Goal: Use online tool/utility: Use online tool/utility

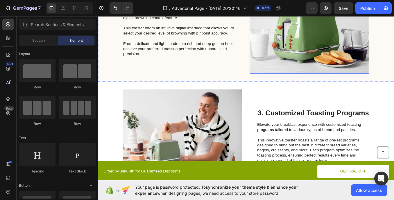
scroll to position [349, 0]
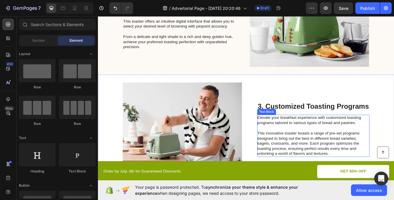
drag, startPoint x: 287, startPoint y: 137, endPoint x: 278, endPoint y: 129, distance: 11.3
click at [287, 137] on p "Elevate your breakfast experience with customized toasting programs tailored to…" at bounding box center [350, 139] width 130 height 12
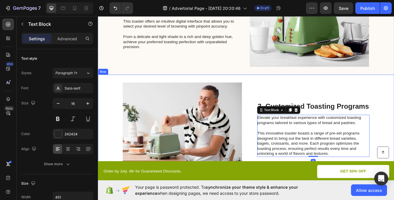
click at [275, 104] on div "Image 3. Customized Toasting Programs Heading Elevate your breakfast experience…" at bounding box center [272, 149] width 349 height 129
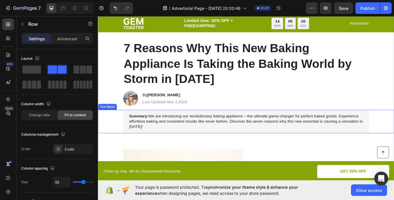
scroll to position [0, 0]
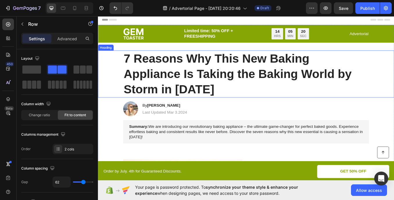
click at [193, 94] on h1 "7 Reasons Why This New Baking Appliance Is Taking the Baking World by Storm in …" at bounding box center [272, 84] width 289 height 55
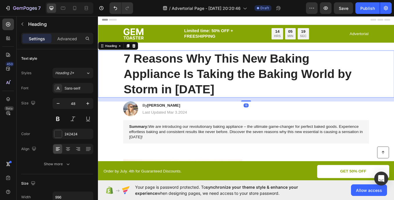
click at [146, 74] on h1 "7 Reasons Why This New Baking Appliance Is Taking the Baking World by Storm in …" at bounding box center [272, 84] width 289 height 55
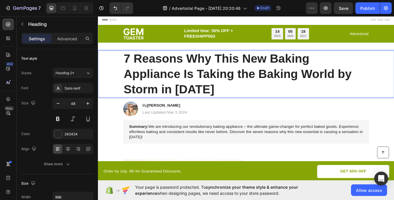
click at [138, 62] on p "7 Reasons Why This New Baking Appliance Is Taking the Baking World by Storm in …" at bounding box center [272, 84] width 288 height 54
click at [233, 100] on p "7 Reasons Why This New Baking Appliance Is Taking the Baking World by Storm in …" at bounding box center [272, 84] width 288 height 54
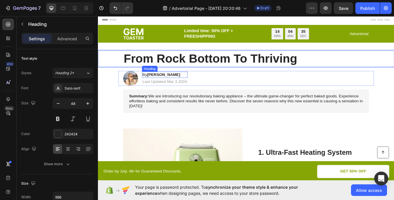
click at [174, 84] on strong "[PERSON_NAME]" at bounding box center [175, 85] width 39 height 5
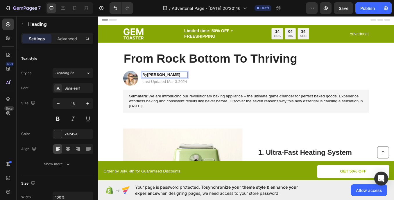
click at [180, 85] on h2 "By [PERSON_NAME]" at bounding box center [177, 85] width 54 height 7
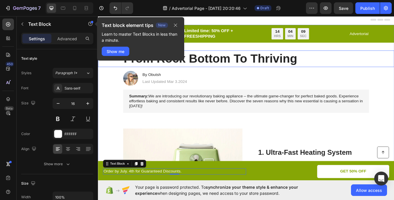
click at [394, 60] on div "From Rock Bottom To Thriving" at bounding box center [272, 66] width 337 height 19
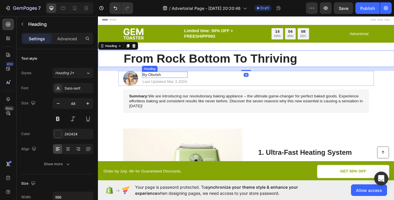
click at [172, 86] on p "By Obutsh" at bounding box center [176, 85] width 53 height 6
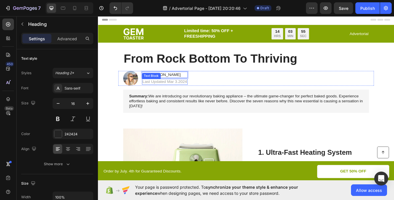
click at [200, 93] on p "Last Updated Mar 3.2024" at bounding box center [176, 94] width 53 height 6
click at [189, 93] on p "Last Updated Mar 3.2024" at bounding box center [176, 94] width 53 height 6
click at [201, 94] on div "Last Updated Mar 3.2024" at bounding box center [177, 93] width 54 height 7
click at [190, 94] on p "Last Updated Mar 3.2025" at bounding box center [176, 94] width 53 height 6
click at [189, 94] on p "Last Updated Mar 3.2025" at bounding box center [176, 94] width 53 height 6
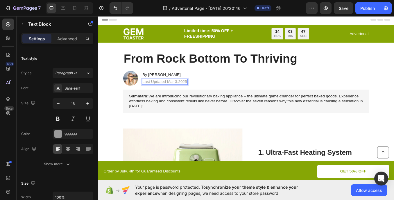
click at [189, 94] on p "Last Updated Mar 3.2025" at bounding box center [176, 94] width 53 height 6
click at [186, 94] on p "Last Updated Mar 3.2025" at bounding box center [176, 94] width 53 height 6
click at [185, 94] on p "Last Updated Mar 3.2025" at bounding box center [176, 94] width 53 height 6
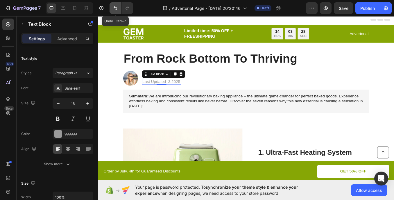
click at [118, 6] on icon "Undo/Redo" at bounding box center [115, 8] width 6 height 6
click at [117, 7] on icon "Undo/Redo" at bounding box center [115, 8] width 6 height 6
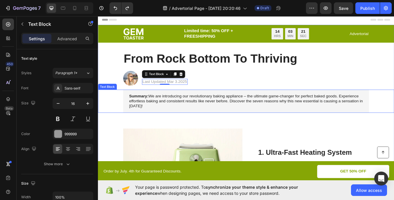
click at [114, 115] on div "Summary: We are introducing our revolutionary baking appliance – the ultimate g…" at bounding box center [272, 116] width 337 height 27
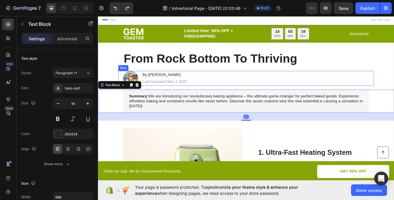
click at [280, 90] on div "Image By [PERSON_NAME] Heading Last Updated Mar 3.2025 Text Block Row" at bounding box center [272, 89] width 301 height 17
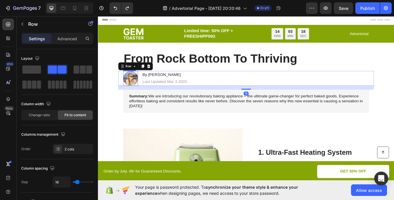
click at [139, 91] on img at bounding box center [136, 89] width 17 height 17
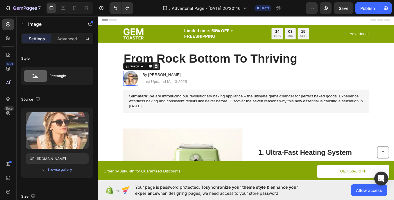
click at [164, 75] on icon at bounding box center [166, 75] width 5 height 5
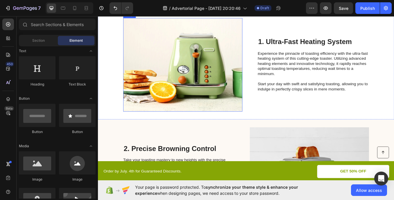
scroll to position [116, 0]
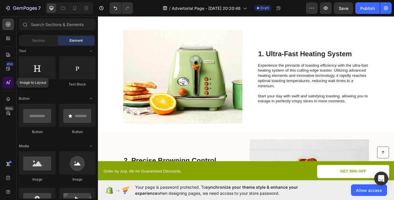
click at [5, 84] on div at bounding box center [8, 83] width 12 height 12
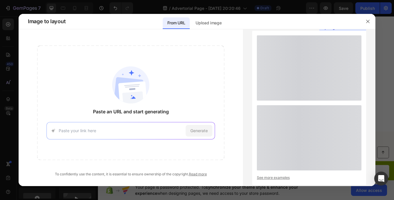
click at [124, 135] on div "Generate" at bounding box center [130, 130] width 169 height 17
click at [205, 25] on p "Upload image" at bounding box center [209, 22] width 26 height 7
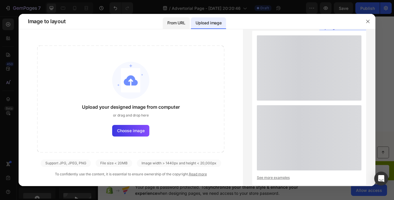
click at [174, 25] on p "From URL" at bounding box center [176, 22] width 18 height 7
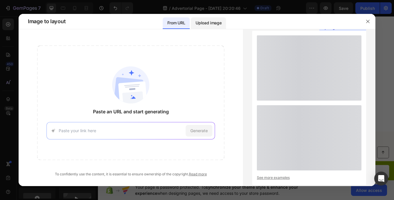
click at [208, 23] on p "Upload image" at bounding box center [209, 22] width 26 height 7
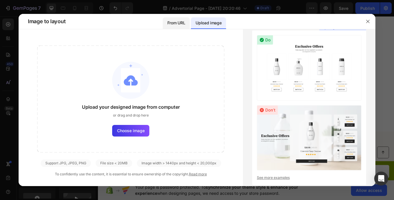
click at [177, 21] on p "From URL" at bounding box center [176, 22] width 18 height 7
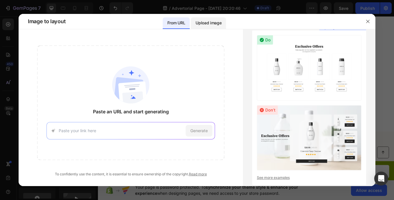
click at [206, 27] on div "Upload image" at bounding box center [208, 23] width 35 height 12
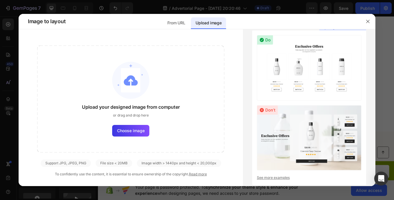
click at [190, 22] on div "From URL Upload image" at bounding box center [195, 21] width 64 height 15
click at [182, 24] on p "From URL" at bounding box center [176, 22] width 18 height 7
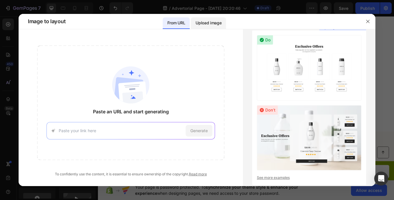
drag, startPoint x: 213, startPoint y: 24, endPoint x: 207, endPoint y: 25, distance: 5.9
click at [208, 25] on p "Upload image" at bounding box center [209, 22] width 26 height 7
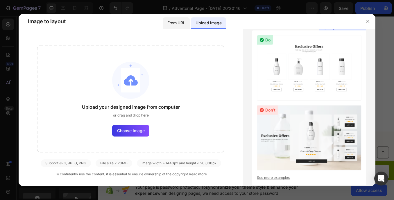
drag, startPoint x: 207, startPoint y: 25, endPoint x: 183, endPoint y: 24, distance: 24.2
click at [183, 24] on p "From URL" at bounding box center [176, 22] width 18 height 7
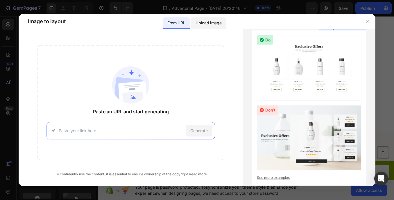
click at [222, 26] on div "Upload image" at bounding box center [208, 23] width 35 height 12
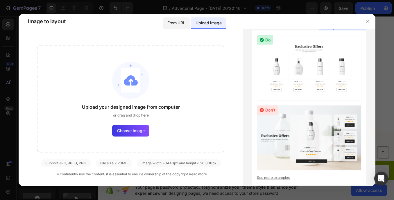
click at [177, 26] on p "From URL" at bounding box center [176, 22] width 18 height 7
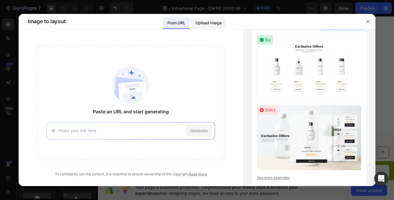
click at [211, 26] on p "Upload image" at bounding box center [209, 22] width 26 height 7
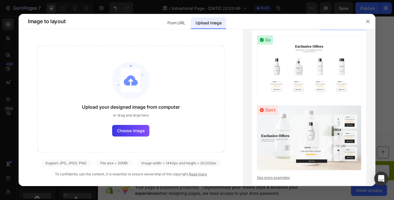
drag, startPoint x: 172, startPoint y: 21, endPoint x: 190, endPoint y: 22, distance: 18.6
click at [174, 22] on p "From URL" at bounding box center [176, 22] width 18 height 7
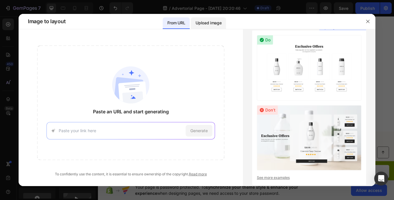
click at [196, 22] on p "Upload image" at bounding box center [209, 22] width 26 height 7
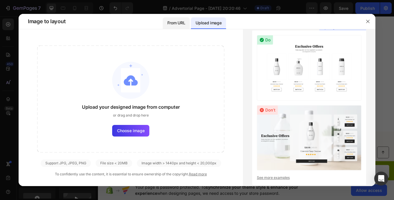
drag, startPoint x: 171, startPoint y: 19, endPoint x: 188, endPoint y: 22, distance: 17.6
click at [172, 19] on div "From URL" at bounding box center [176, 23] width 27 height 12
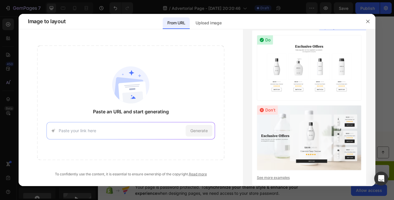
click at [188, 22] on div "From URL" at bounding box center [176, 23] width 27 height 12
click at [170, 19] on p "From URL" at bounding box center [176, 22] width 18 height 7
click at [50, 132] on div "Generate" at bounding box center [130, 130] width 169 height 17
click at [78, 133] on input at bounding box center [121, 131] width 125 height 6
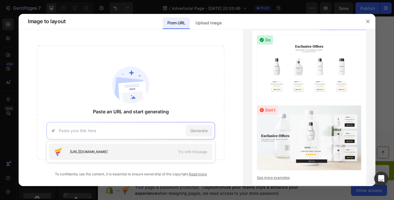
click at [108, 151] on span "[URL][DOMAIN_NAME]" at bounding box center [88, 152] width 37 height 5
type input "[URL][DOMAIN_NAME]"
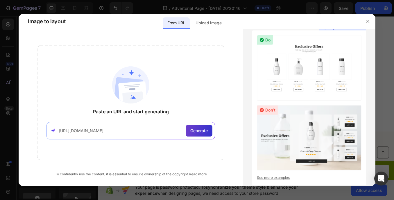
click at [193, 136] on div "Generate" at bounding box center [199, 131] width 27 height 12
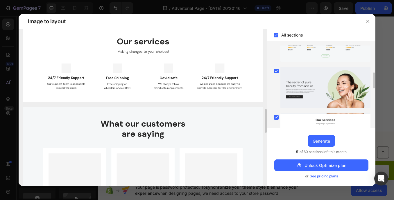
scroll to position [110, 0]
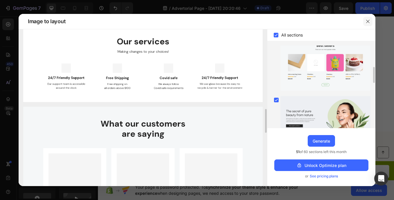
click at [368, 22] on icon "button" at bounding box center [368, 21] width 5 height 5
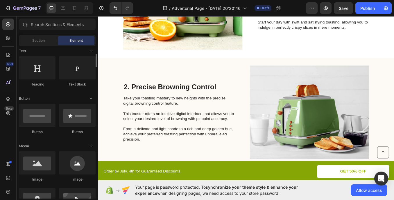
scroll to position [0, 0]
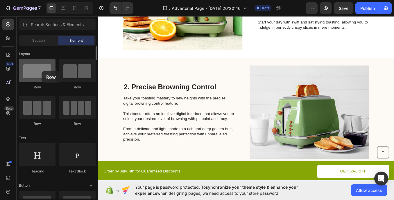
click at [42, 71] on div at bounding box center [37, 70] width 37 height 23
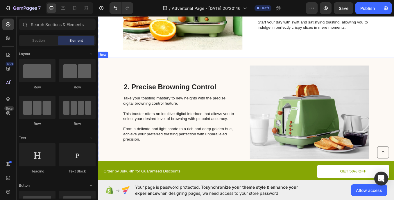
click at [170, 81] on div "2. Precise [PERSON_NAME] Control Heading Take your toasting mastery to new heig…" at bounding box center [193, 129] width 131 height 110
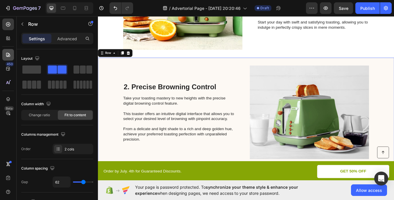
click at [8, 51] on div at bounding box center [8, 55] width 12 height 12
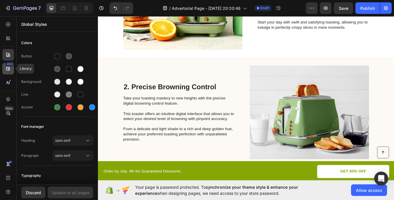
click at [10, 67] on icon at bounding box center [8, 69] width 6 height 6
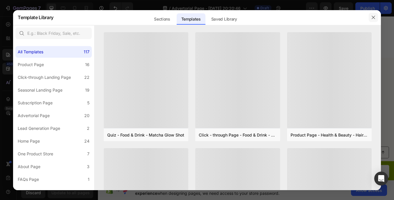
click at [372, 20] on button "button" at bounding box center [373, 17] width 9 height 9
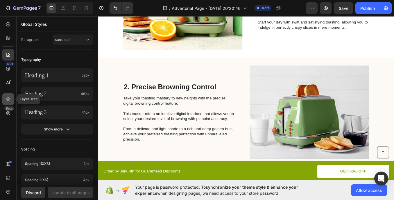
click at [6, 96] on div at bounding box center [8, 100] width 12 height 12
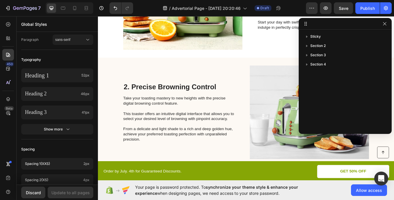
click at [9, 76] on div "450 Beta" at bounding box center [8, 89] width 12 height 140
click at [9, 82] on icon at bounding box center [10, 81] width 2 height 2
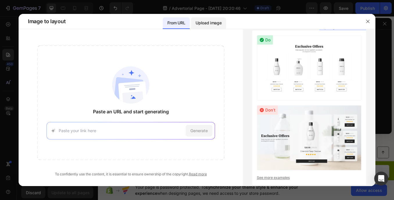
click at [217, 20] on p "Upload image" at bounding box center [209, 22] width 26 height 7
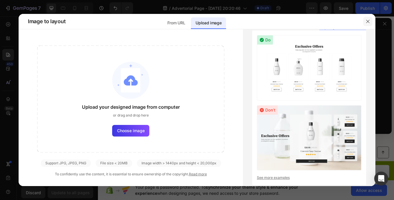
click at [369, 22] on icon "button" at bounding box center [368, 21] width 5 height 5
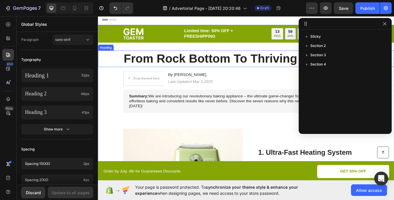
click at [192, 67] on p "From Rock Bottom To Thriving" at bounding box center [272, 66] width 288 height 18
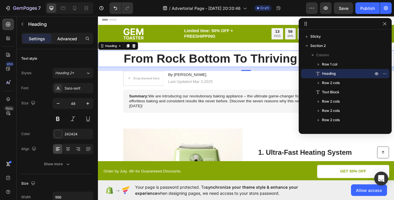
click at [59, 37] on p "Advanced" at bounding box center [67, 39] width 20 height 6
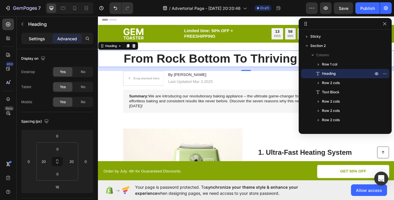
click at [38, 41] on p "Settings" at bounding box center [37, 39] width 16 height 6
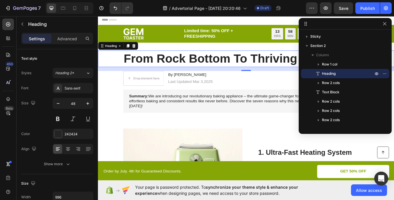
click at [60, 33] on div "Settings Advanced" at bounding box center [57, 39] width 72 height 12
click at [61, 38] on p "Advanced" at bounding box center [67, 39] width 20 height 6
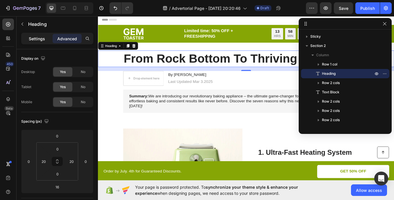
click at [41, 39] on p "Settings" at bounding box center [37, 39] width 16 height 6
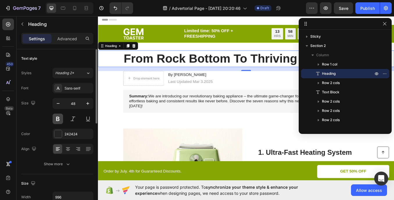
click at [61, 120] on button at bounding box center [58, 119] width 10 height 10
click at [59, 120] on button at bounding box center [58, 119] width 10 height 10
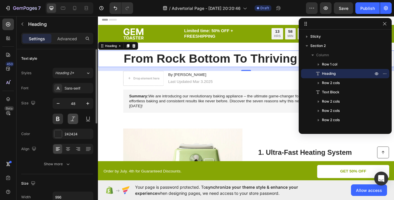
click at [75, 120] on button at bounding box center [73, 119] width 10 height 10
click at [88, 121] on button at bounding box center [88, 119] width 10 height 10
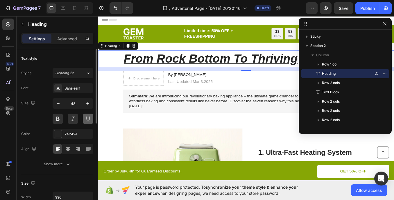
click at [88, 121] on button at bounding box center [88, 119] width 10 height 10
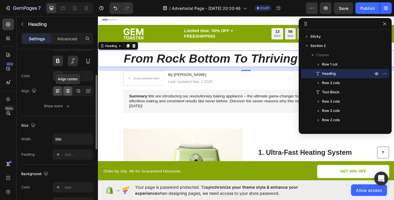
click at [69, 90] on icon at bounding box center [68, 89] width 4 height 1
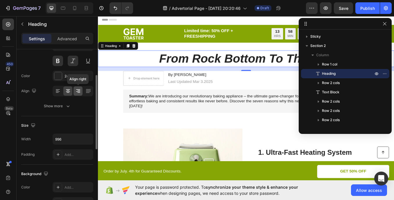
click at [77, 92] on icon at bounding box center [78, 92] width 4 height 1
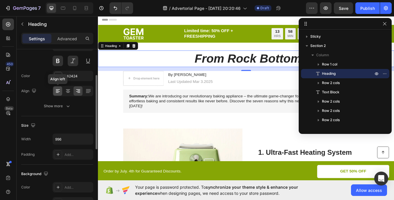
click at [56, 91] on icon at bounding box center [57, 91] width 3 height 1
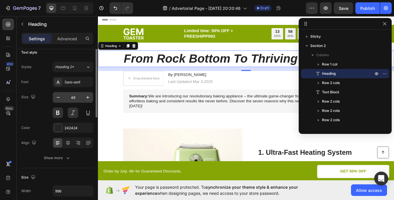
scroll to position [0, 0]
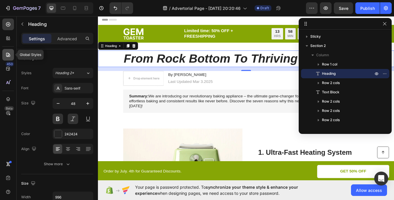
click at [8, 57] on icon at bounding box center [8, 55] width 4 height 4
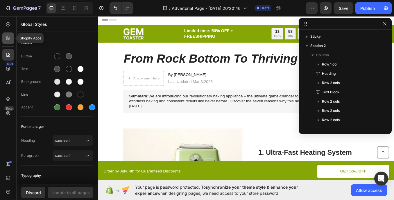
click at [10, 38] on icon at bounding box center [8, 38] width 6 height 6
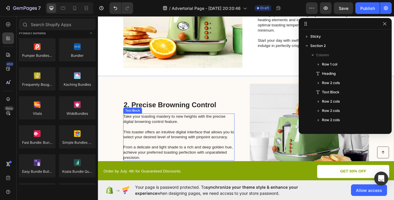
scroll to position [58, 0]
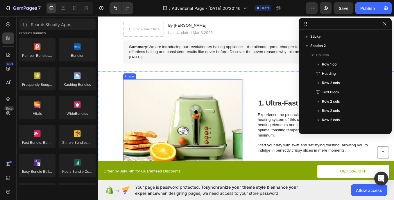
click at [192, 140] on img at bounding box center [198, 146] width 140 height 110
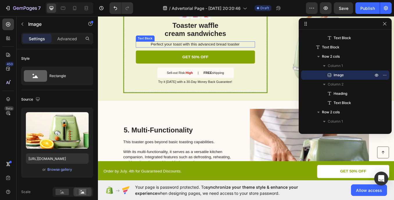
scroll to position [668, 0]
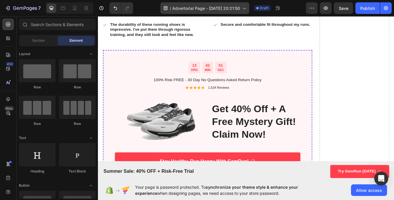
scroll to position [1337, 0]
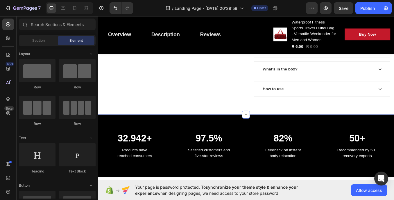
scroll to position [581, 0]
